Goal: Task Accomplishment & Management: Manage account settings

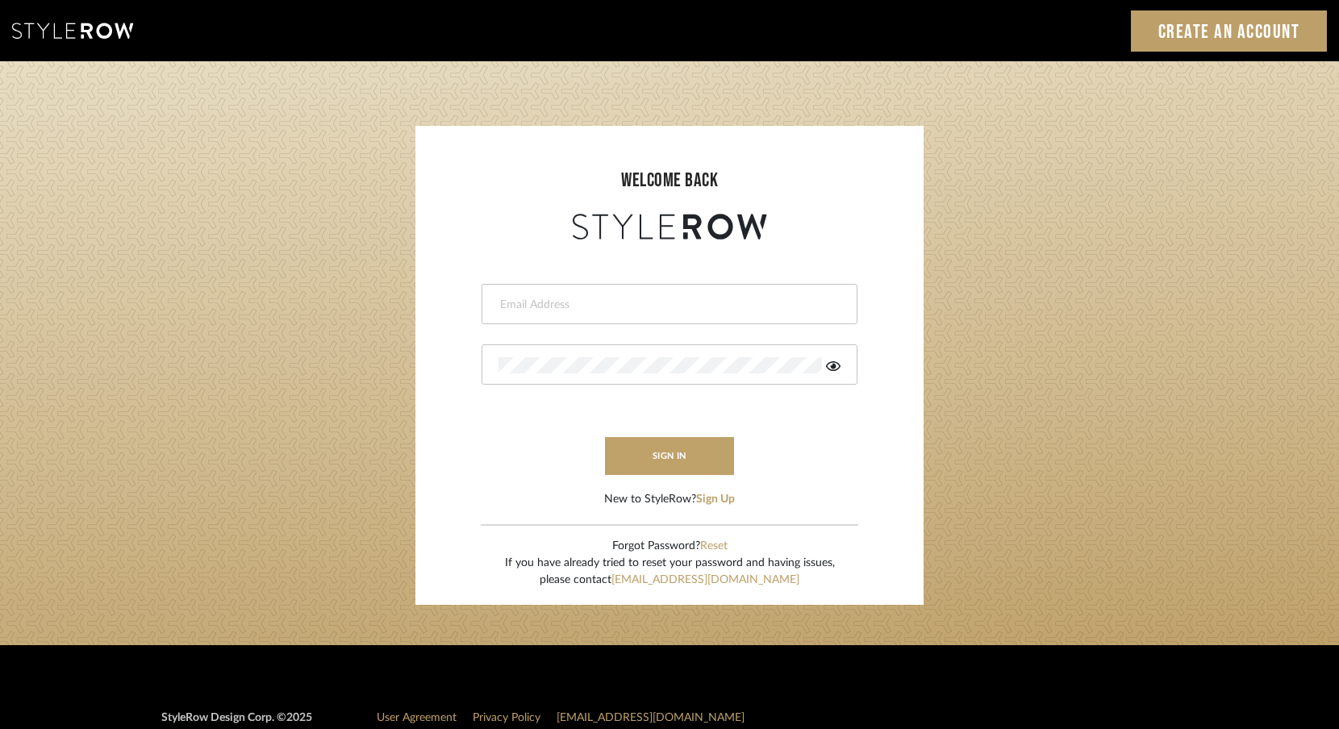
click at [695, 304] on input "email" at bounding box center [667, 305] width 338 height 16
type input "[EMAIL_ADDRESS][DOMAIN_NAME]"
click at [688, 452] on button "sign in" at bounding box center [669, 456] width 129 height 38
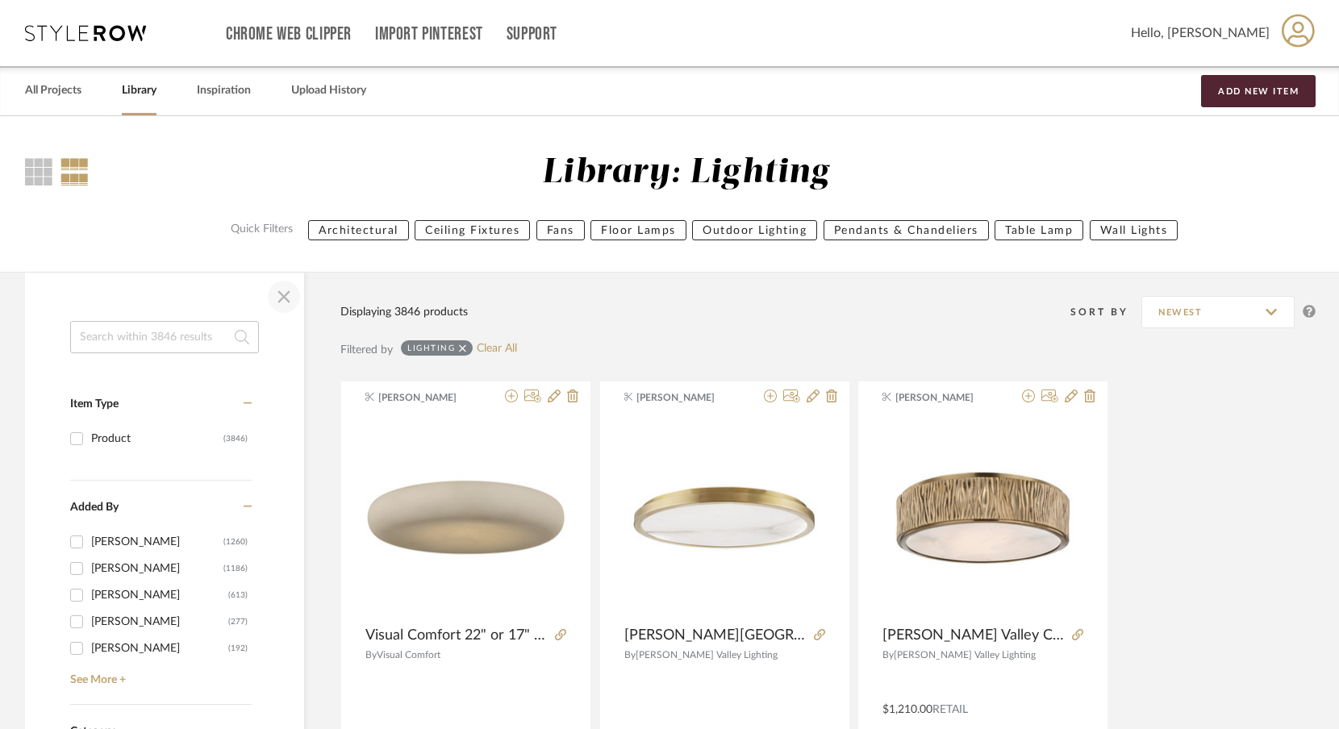
click at [289, 306] on span "button" at bounding box center [283, 296] width 39 height 39
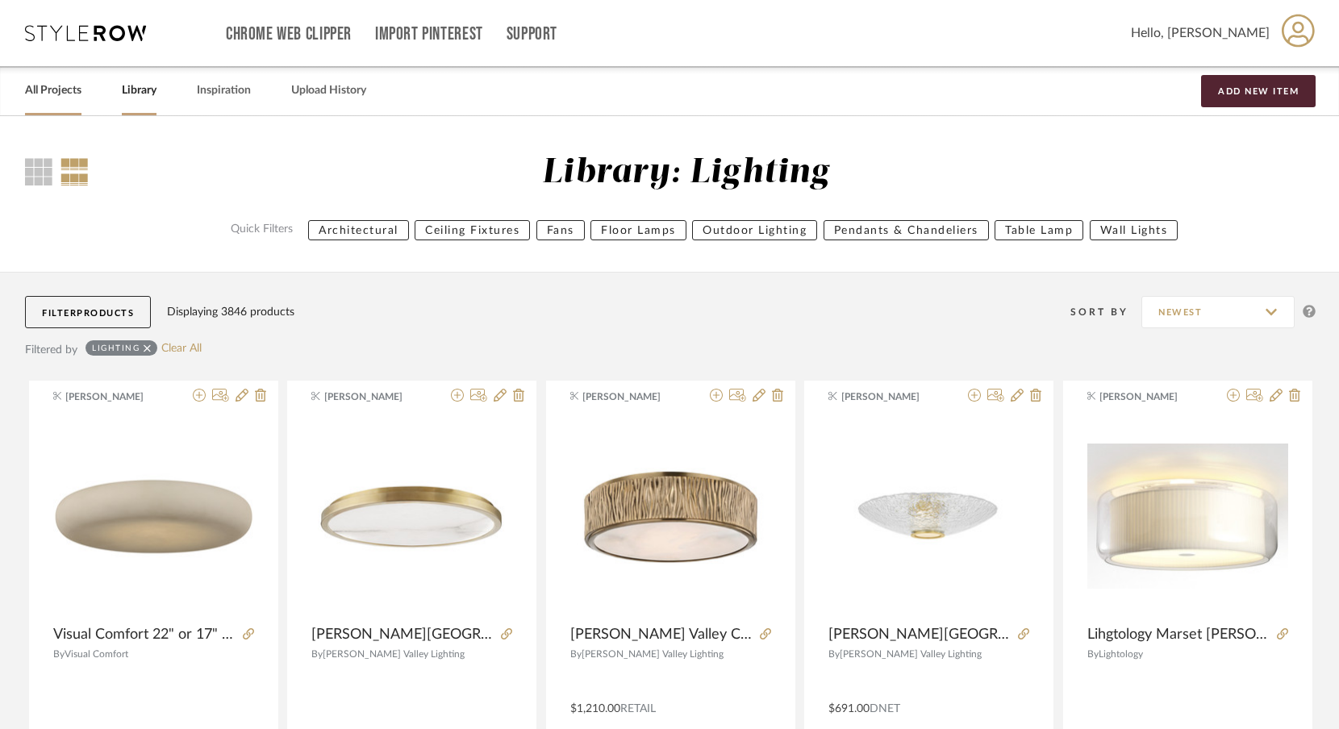
click at [81, 92] on link "All Projects" at bounding box center [53, 91] width 56 height 22
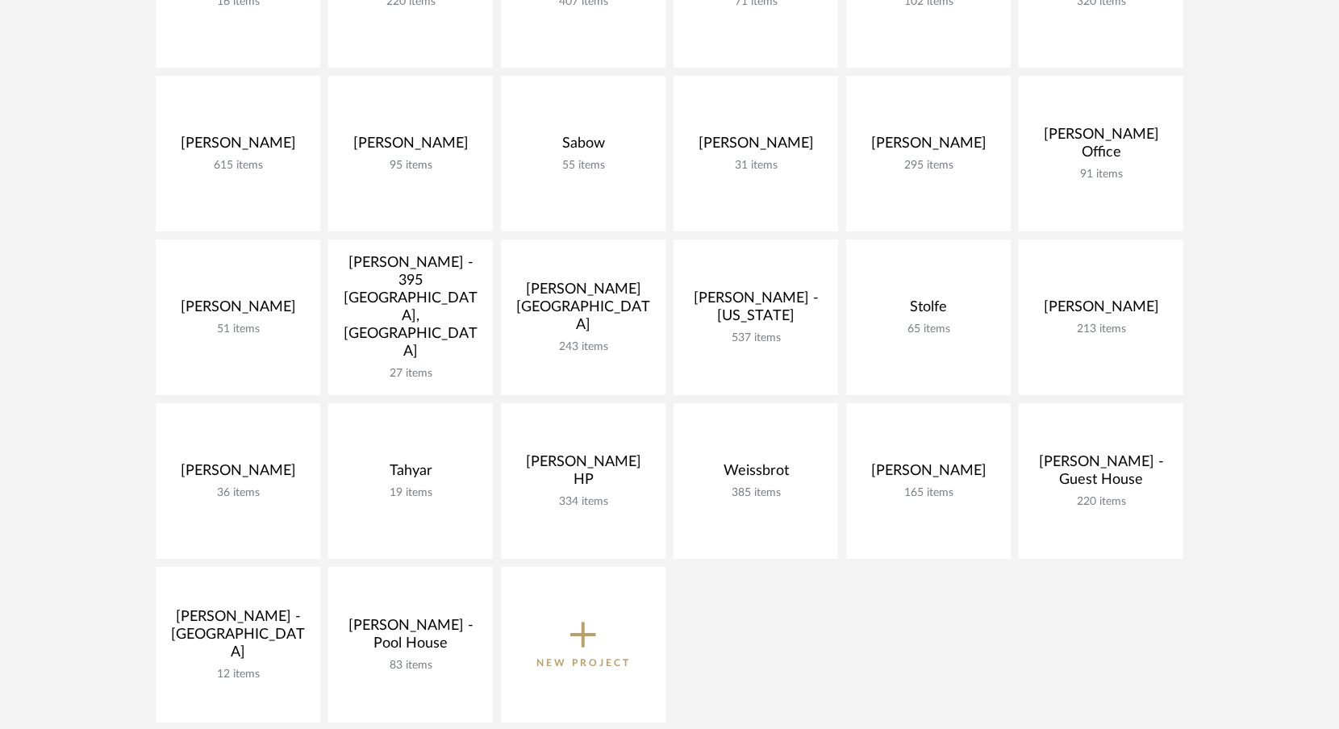
scroll to position [812, 0]
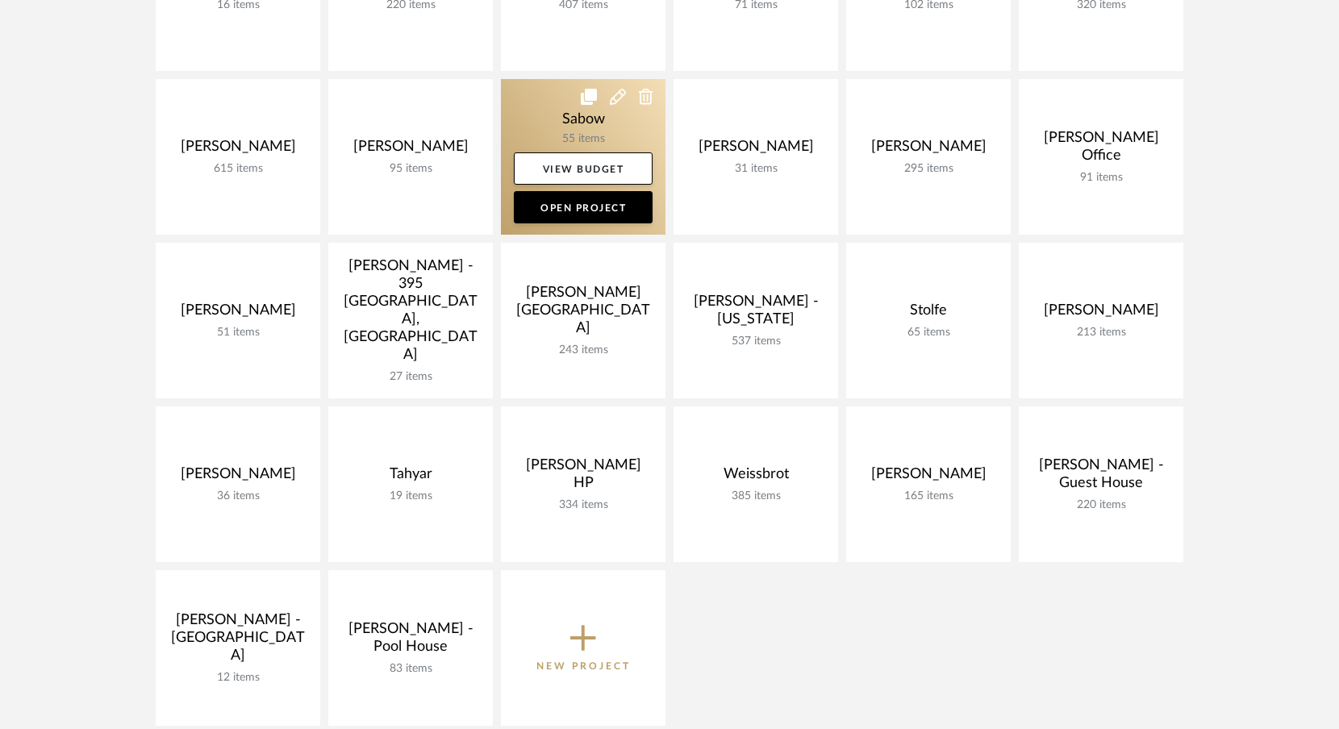
click at [623, 127] on link at bounding box center [583, 157] width 165 height 156
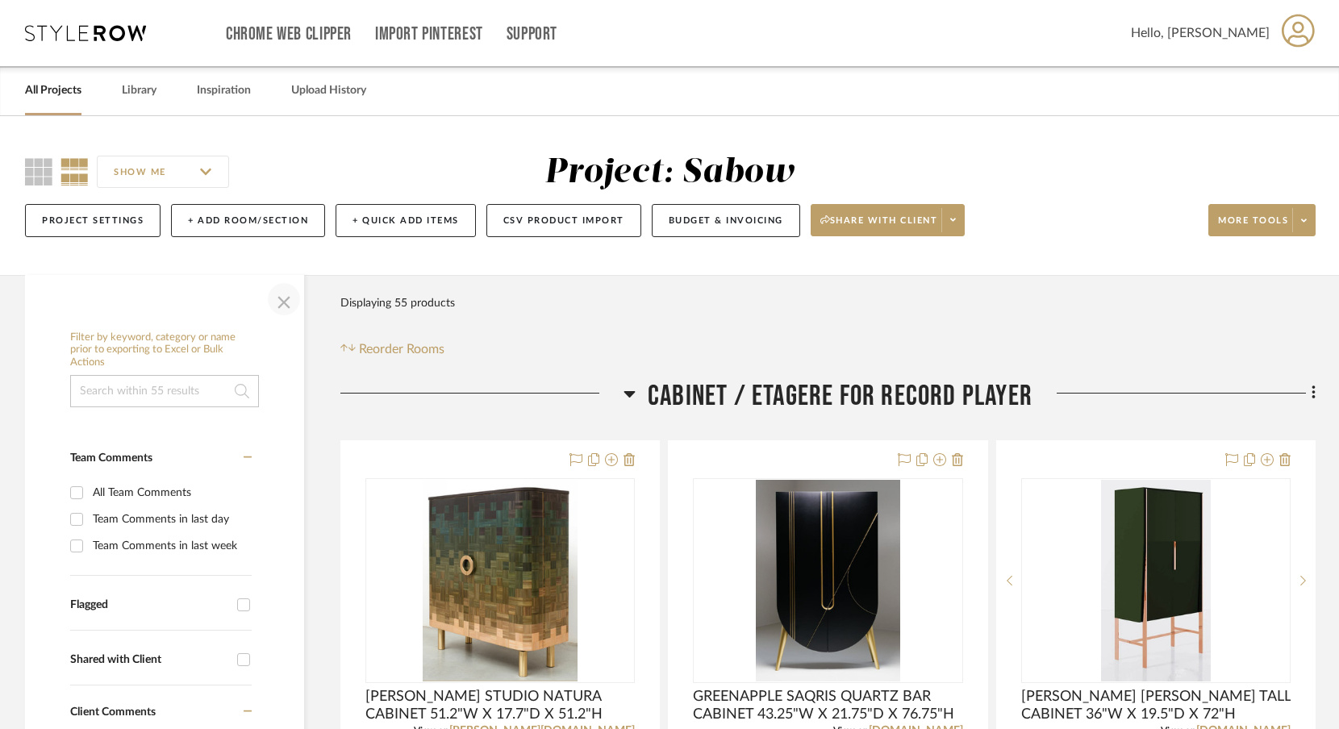
click at [282, 302] on span "button" at bounding box center [283, 299] width 39 height 39
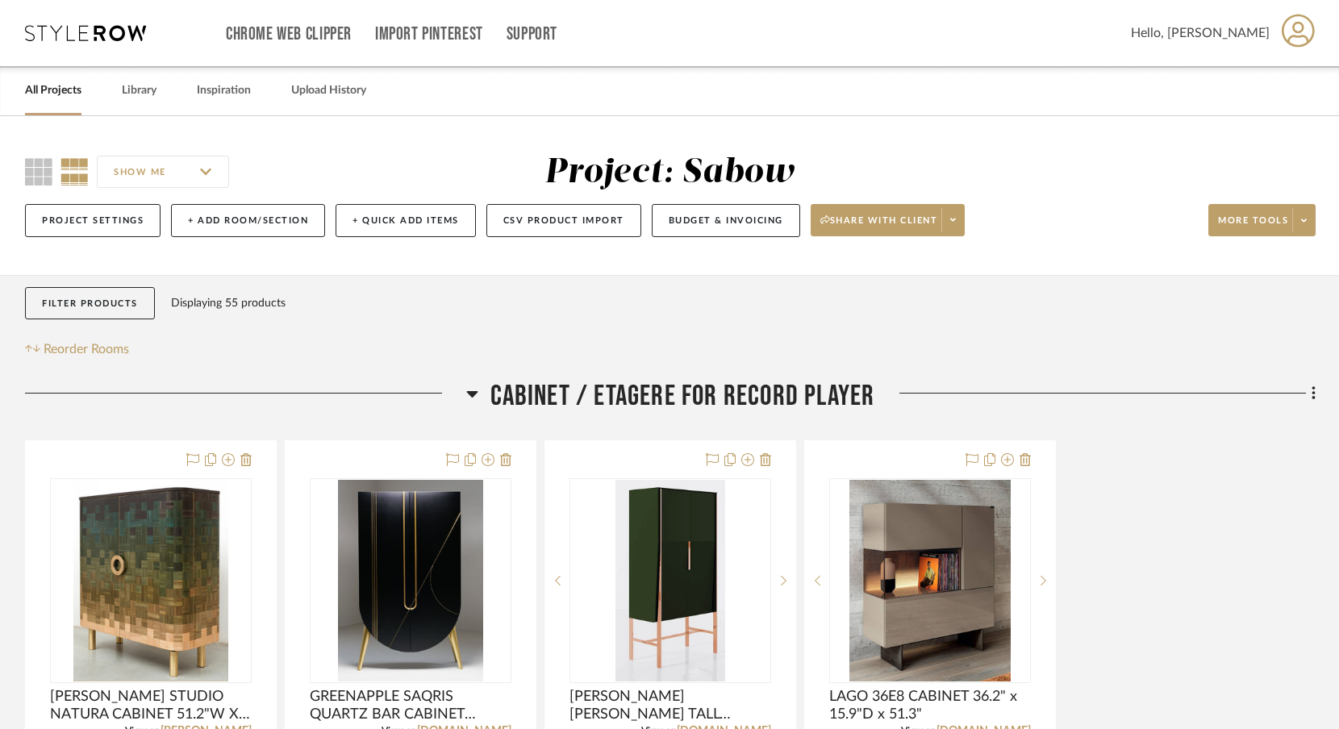
click at [461, 395] on div at bounding box center [245, 399] width 441 height 41
click at [473, 397] on icon at bounding box center [472, 393] width 12 height 19
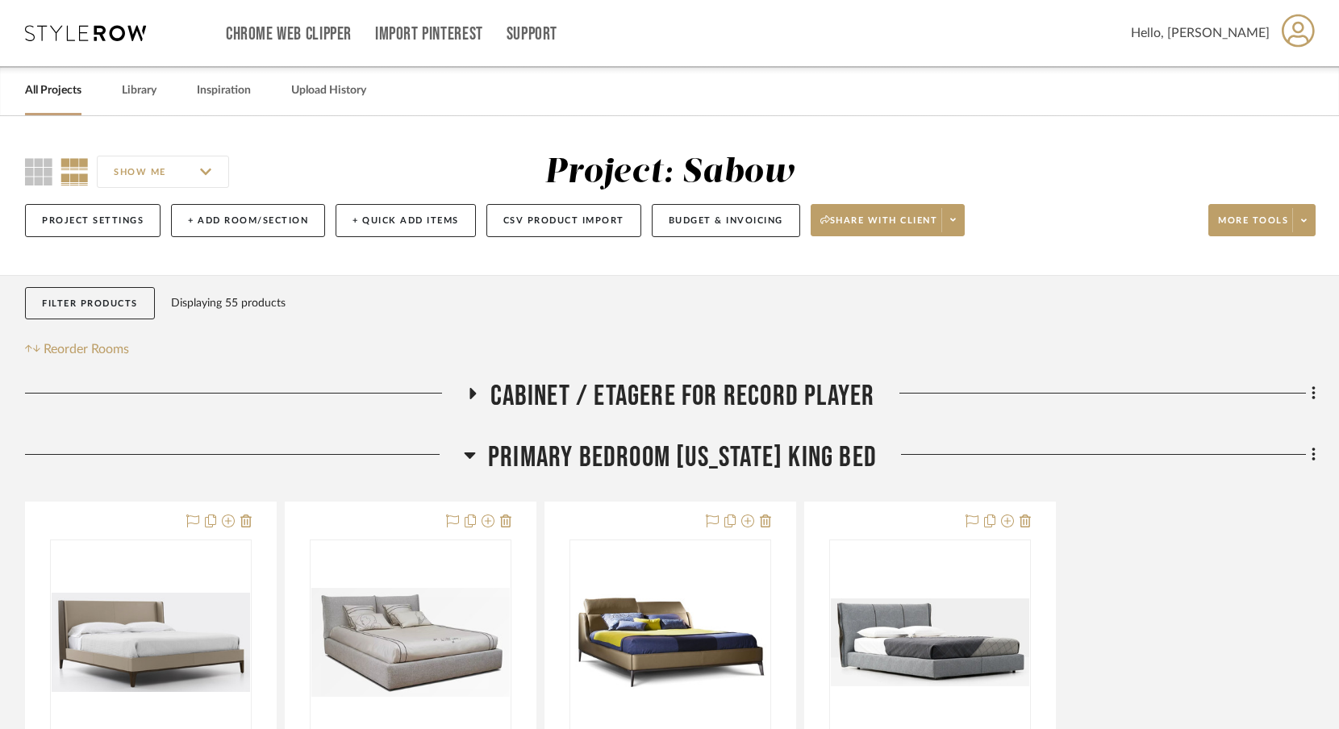
click at [476, 462] on h3 "PRIMARY BEDROOM [US_STATE] KING BED" at bounding box center [670, 457] width 413 height 35
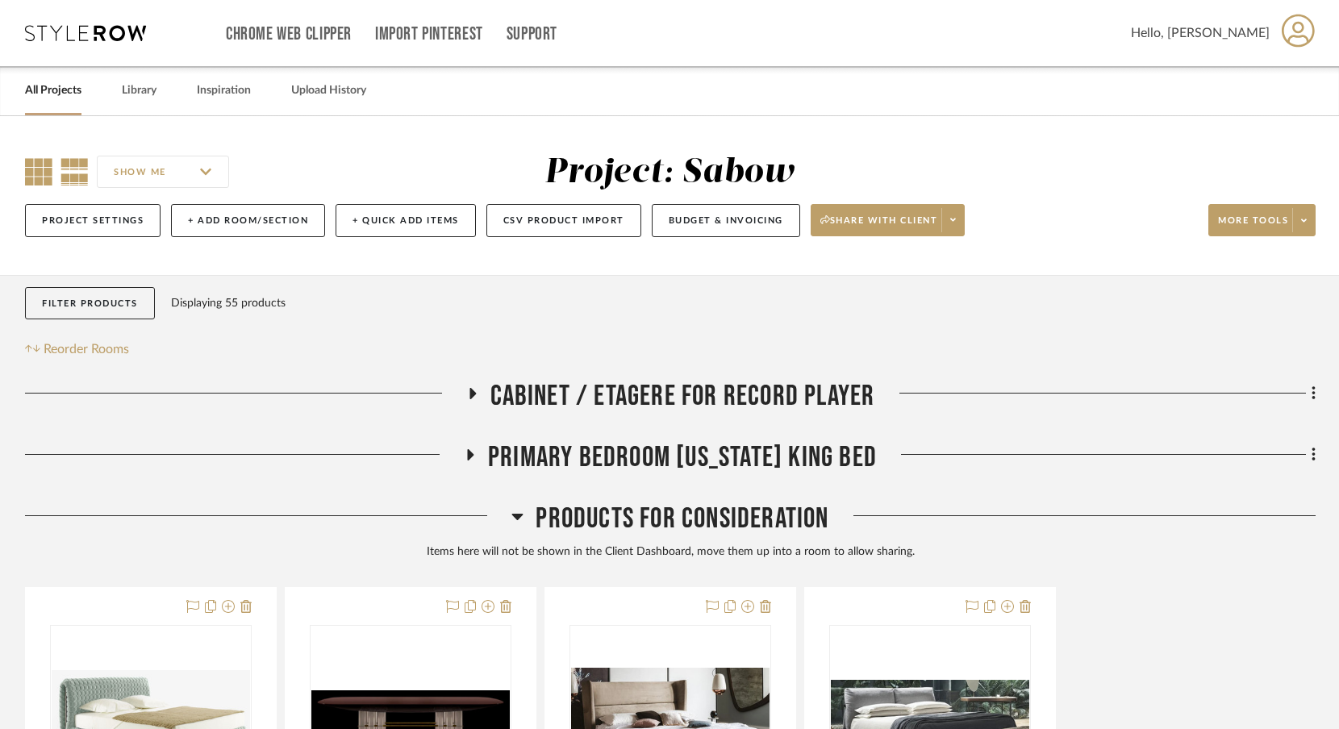
click at [44, 181] on icon at bounding box center [38, 171] width 27 height 27
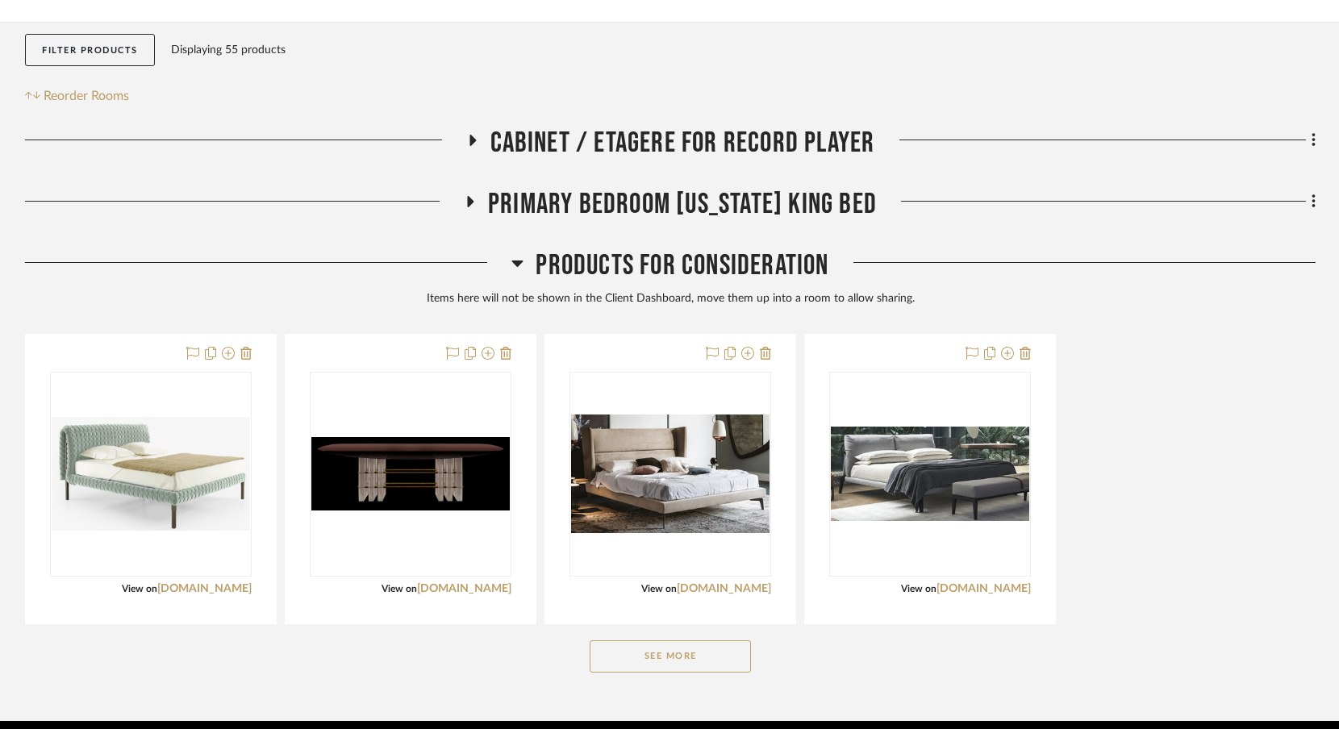
scroll to position [303, 0]
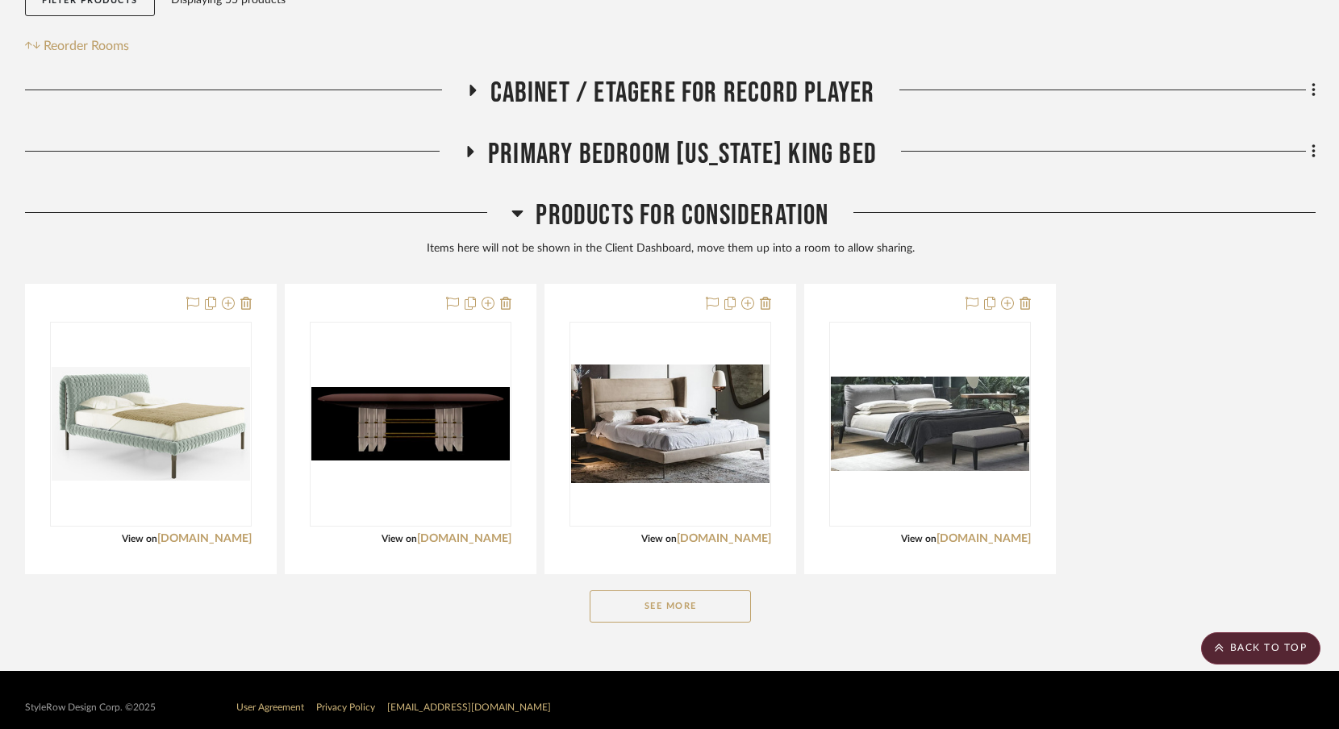
click at [519, 213] on icon at bounding box center [517, 213] width 11 height 6
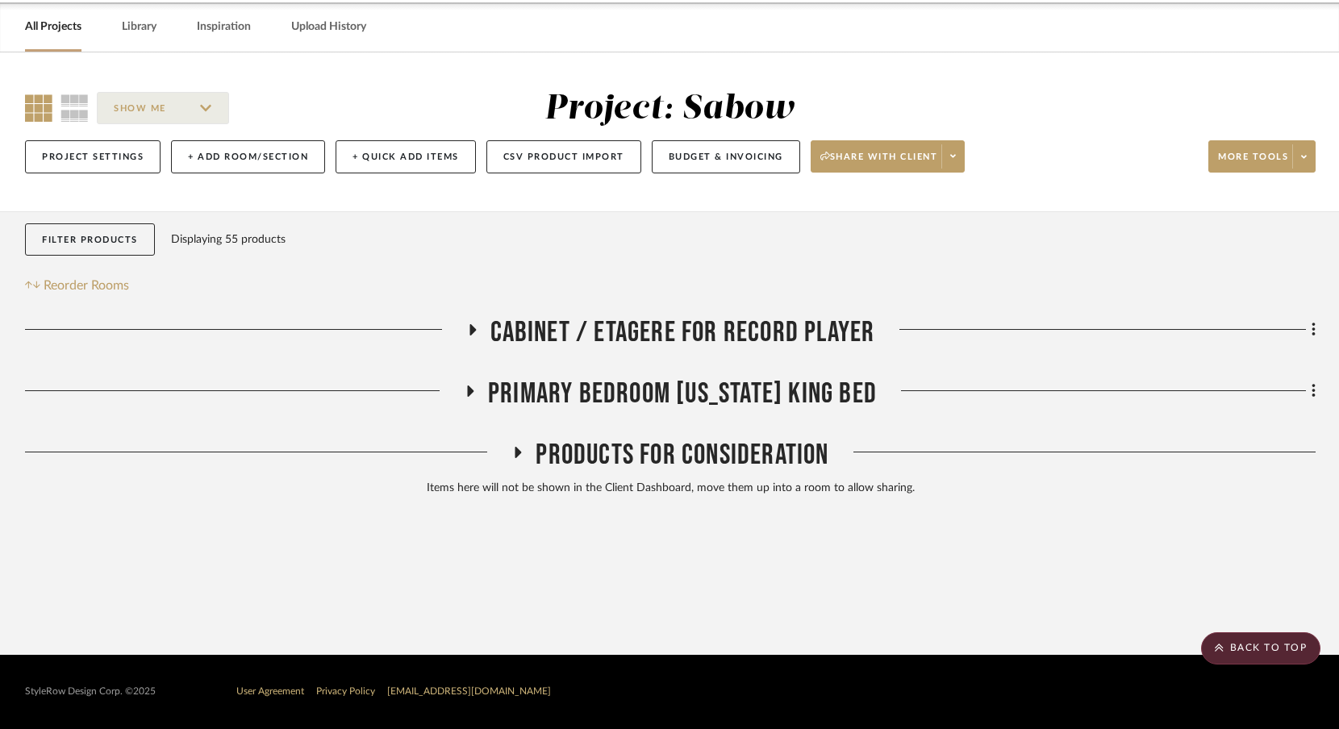
scroll to position [63, 0]
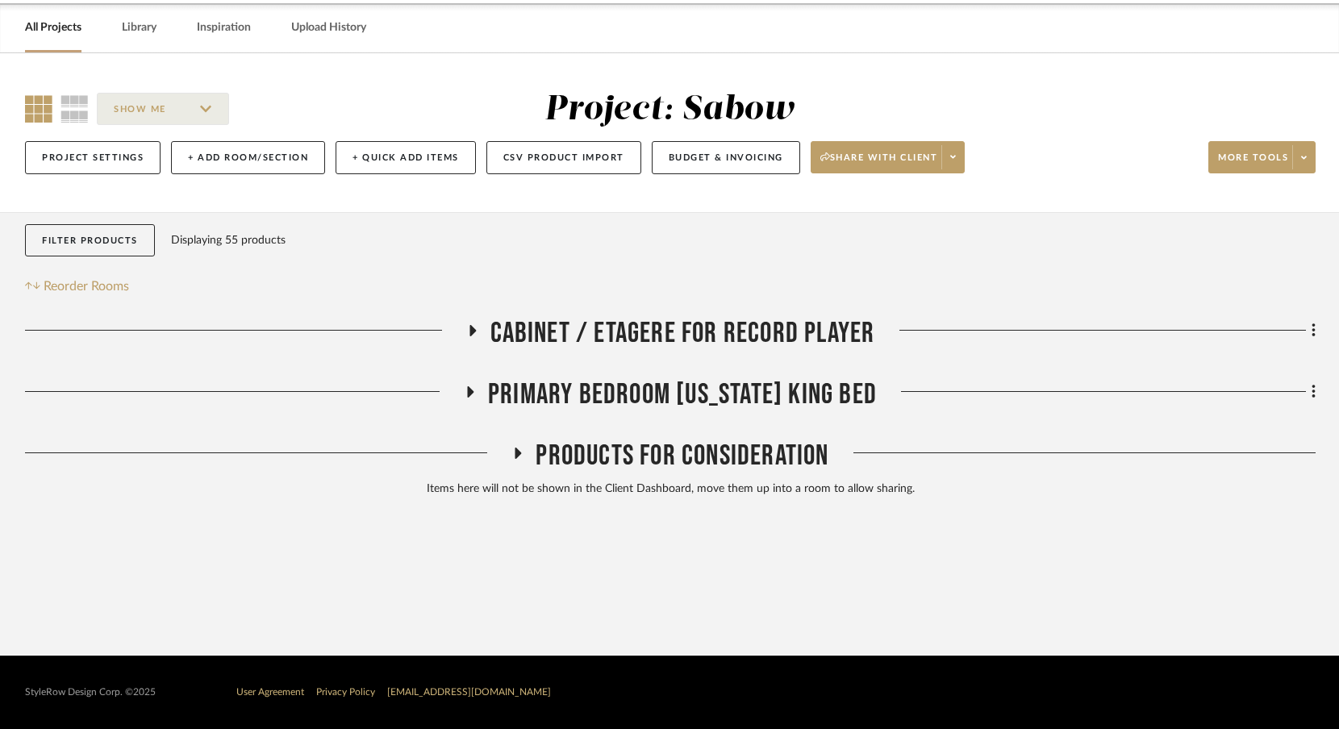
click at [474, 327] on icon at bounding box center [471, 331] width 19 height 12
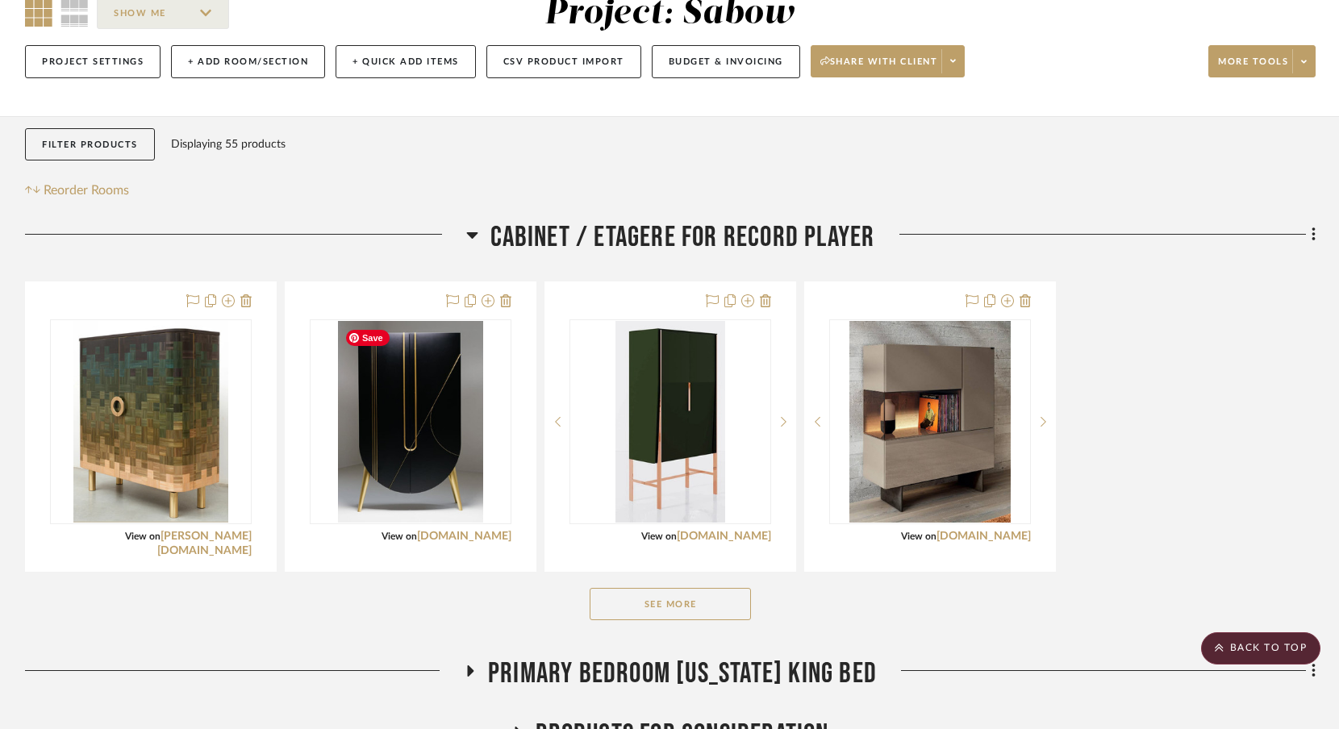
scroll to position [156, 0]
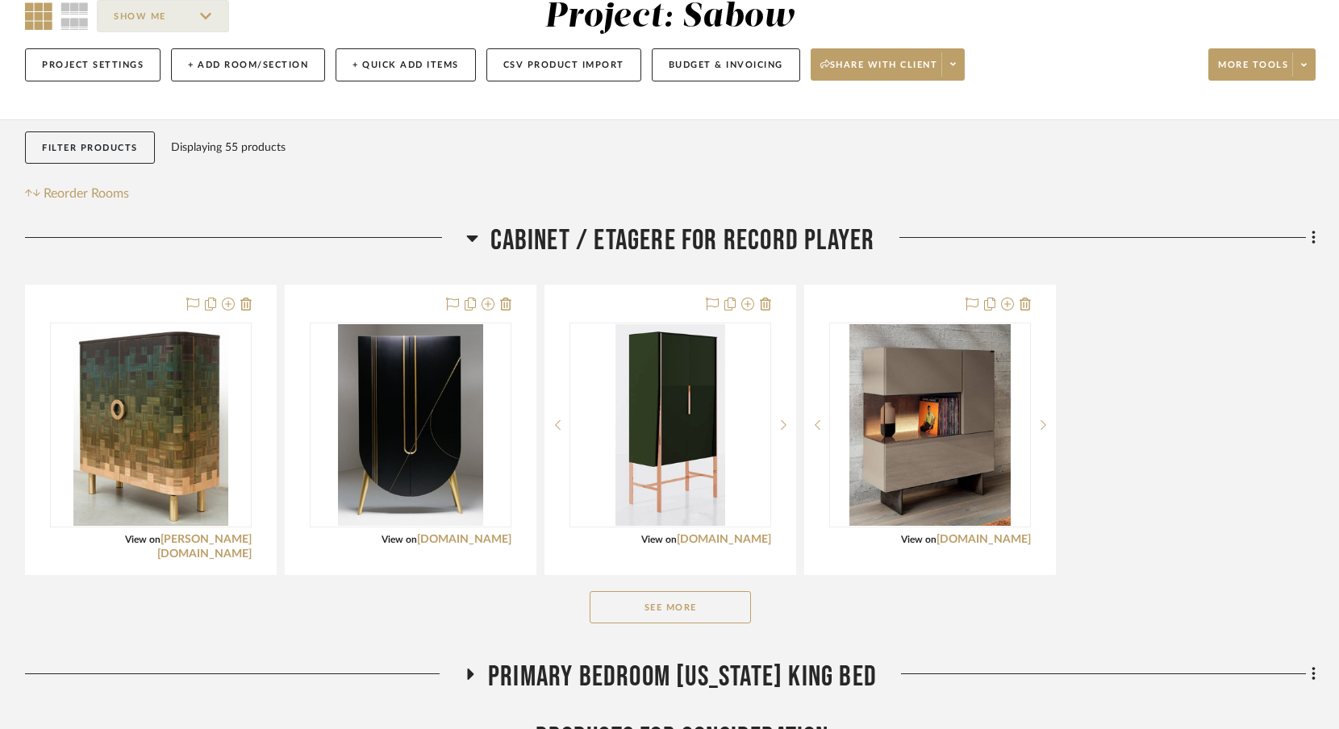
click at [627, 609] on button "See More" at bounding box center [669, 607] width 161 height 32
